Goal: Communication & Community: Ask a question

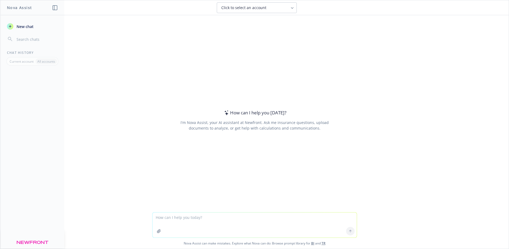
click at [294, 7] on icon at bounding box center [292, 8] width 4 height 4
click at [292, 9] on icon at bounding box center [292, 8] width 4 height 4
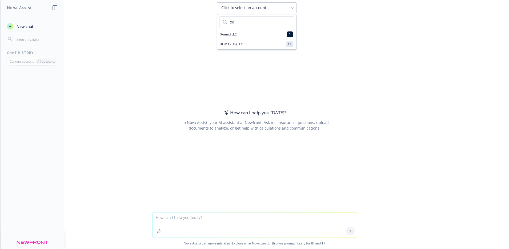
type input "x"
click at [398, 70] on div "How can I help you [DATE]? I'm Nova Assist, your AI assistant at Newfront. Ask …" at bounding box center [254, 113] width 509 height 197
click at [235, 7] on span "Click to select an account" at bounding box center [243, 7] width 45 height 5
type input "s"
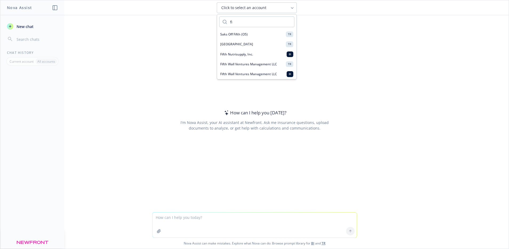
type input "f"
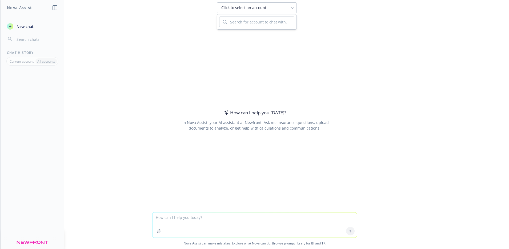
type input "f"
